Goal: Navigation & Orientation: Find specific page/section

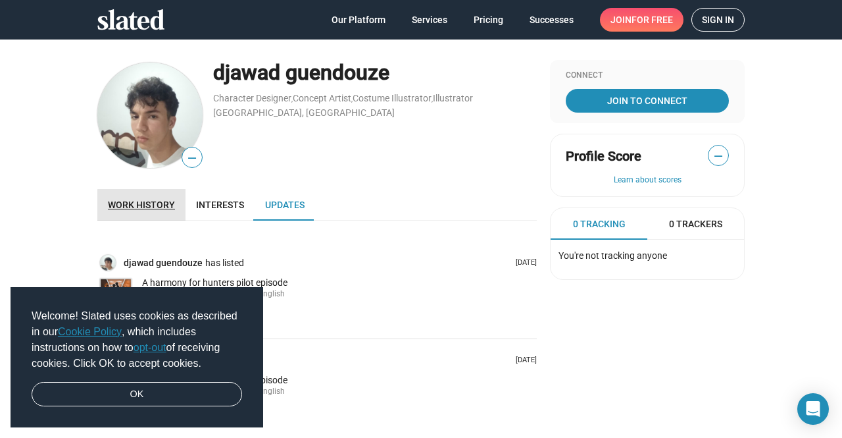
click at [161, 209] on span "Work history" at bounding box center [141, 204] width 67 height 11
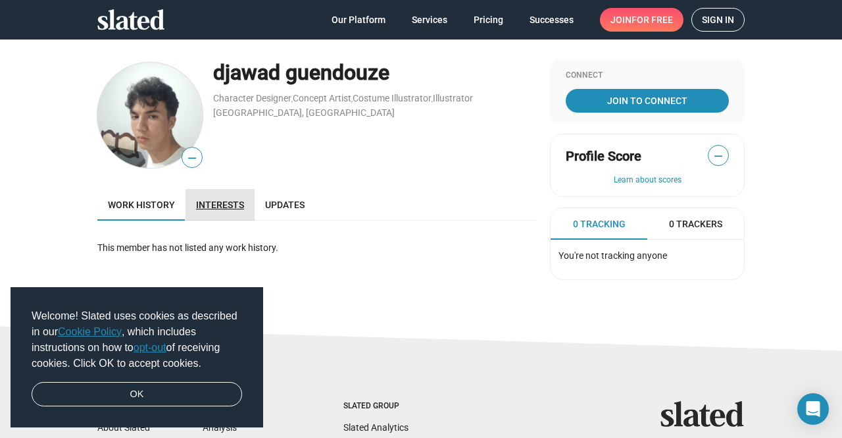
click at [221, 205] on span "Interests" at bounding box center [220, 204] width 48 height 11
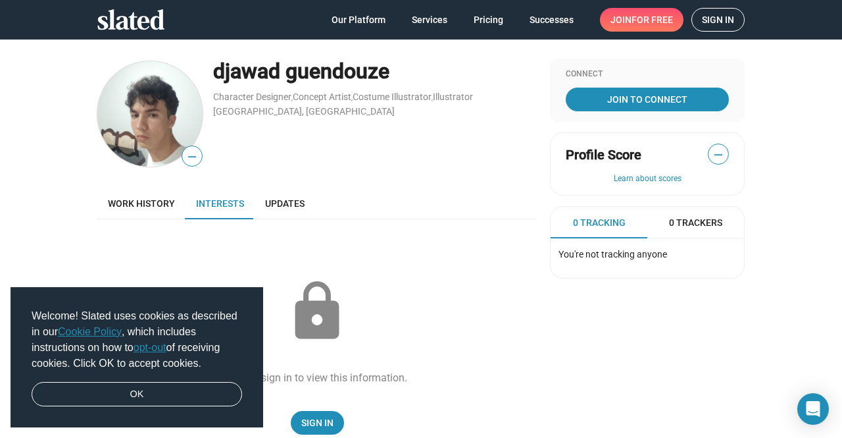
scroll to position [1, 0]
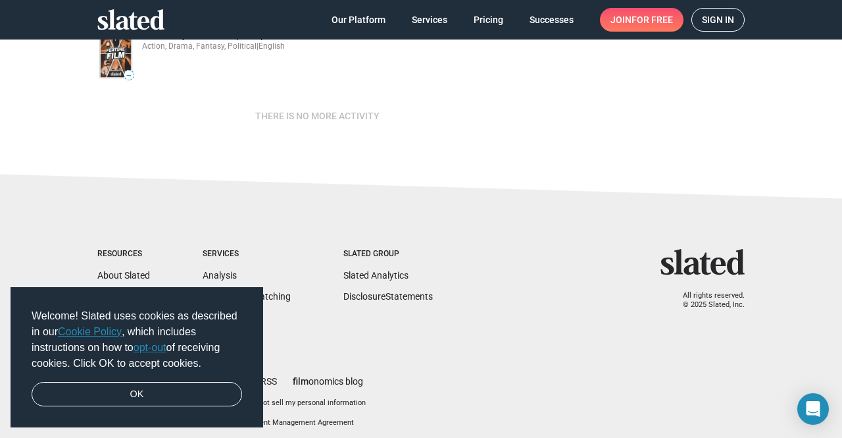
scroll to position [354, 0]
